Goal: Information Seeking & Learning: Learn about a topic

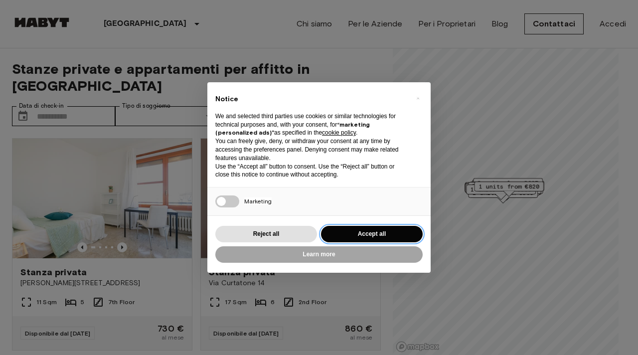
click at [396, 229] on button "Accept all" at bounding box center [372, 234] width 102 height 16
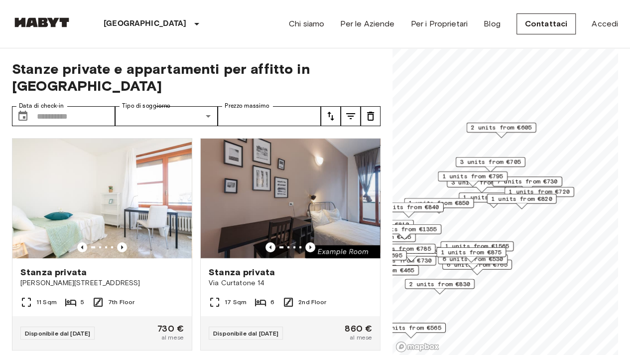
drag, startPoint x: 526, startPoint y: 76, endPoint x: 480, endPoint y: 176, distance: 109.5
click at [480, 176] on span "1 units from €795" at bounding box center [472, 176] width 61 height 9
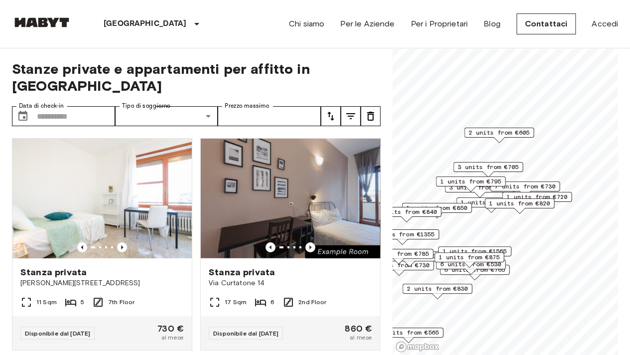
click at [495, 131] on span "2 units from €605" at bounding box center [499, 132] width 61 height 9
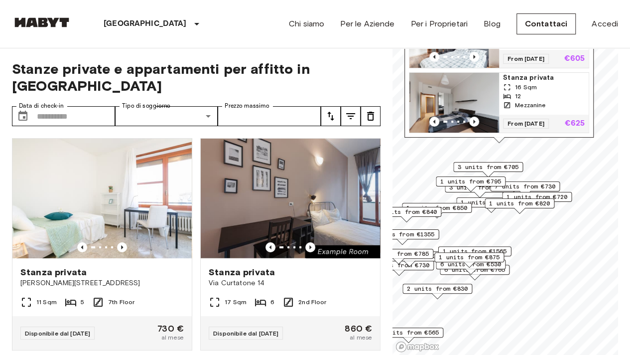
click at [463, 91] on img "Map marker" at bounding box center [454, 103] width 90 height 60
click at [565, 140] on div "[STREET_ADDRESS][PERSON_NAME], IT 2 units Stanza privata 18 Sqm 10 Basement (So…" at bounding box center [498, 52] width 189 height 181
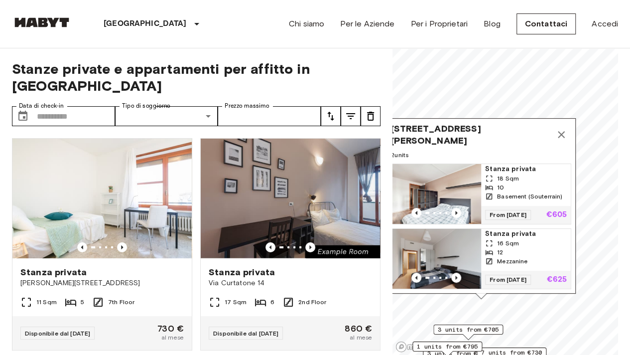
click at [562, 129] on icon "Map marker" at bounding box center [561, 135] width 12 height 12
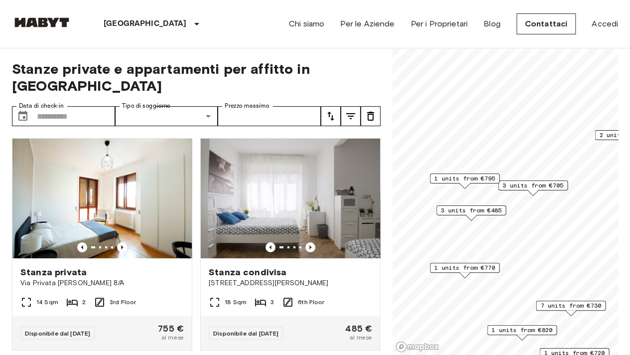
click at [487, 212] on span "3 units from €485" at bounding box center [471, 210] width 61 height 9
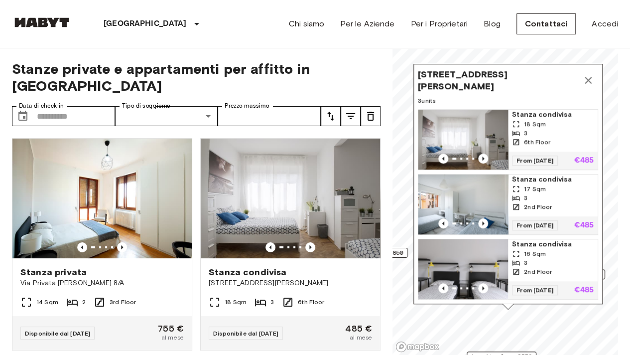
drag, startPoint x: 546, startPoint y: 133, endPoint x: 566, endPoint y: 206, distance: 75.4
click at [566, 206] on div "Stanza condivisa 17 Sqm 3 2nd Floor" at bounding box center [553, 195] width 90 height 42
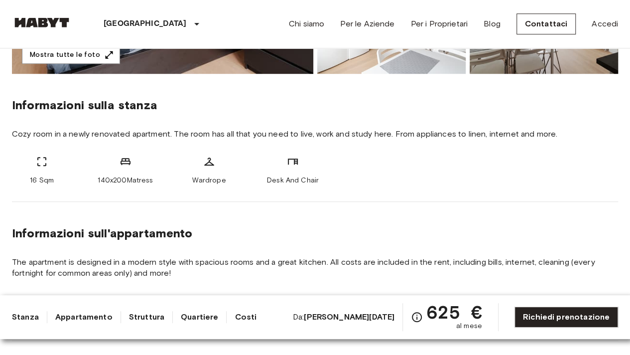
scroll to position [320, 0]
